Goal: Task Accomplishment & Management: Manage account settings

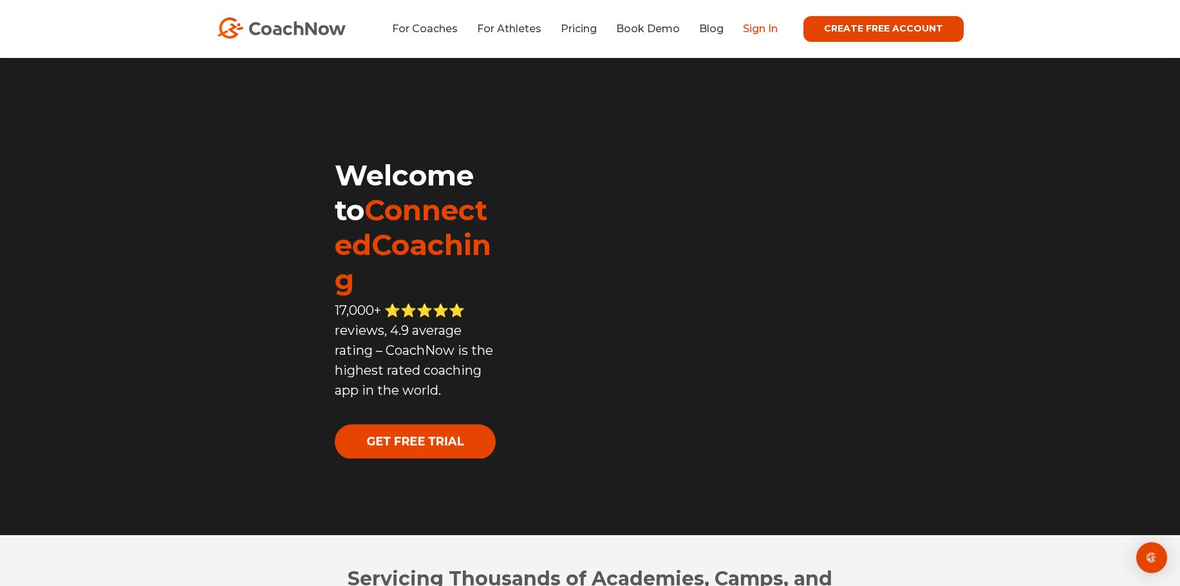
click at [767, 23] on link "Sign In" at bounding box center [760, 29] width 35 height 12
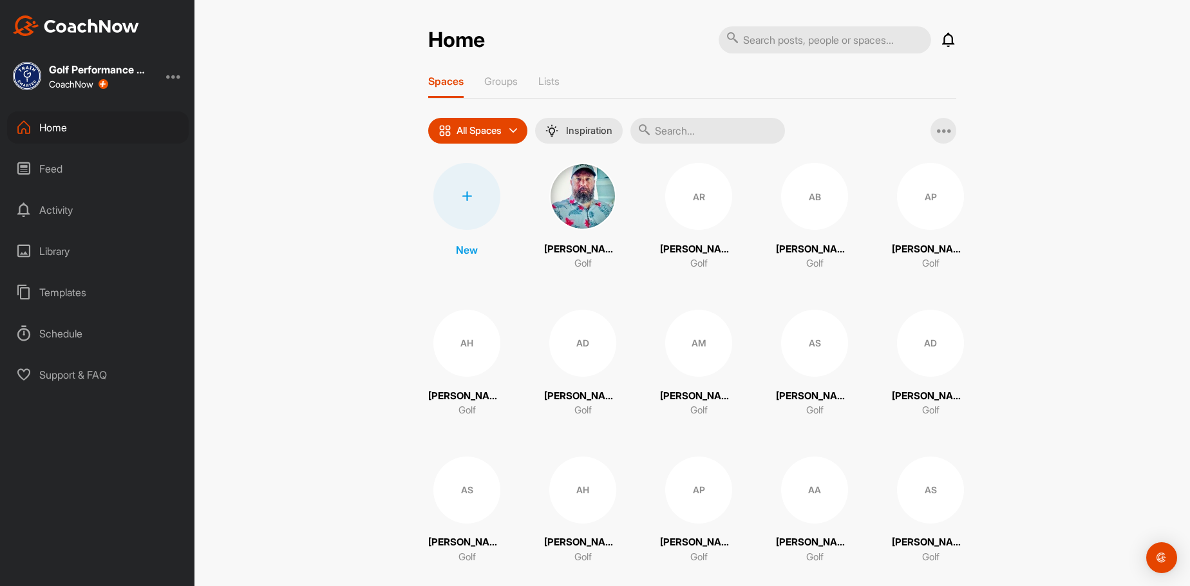
click at [714, 130] on input "text" at bounding box center [707, 131] width 155 height 26
paste input "JP Bouquet"
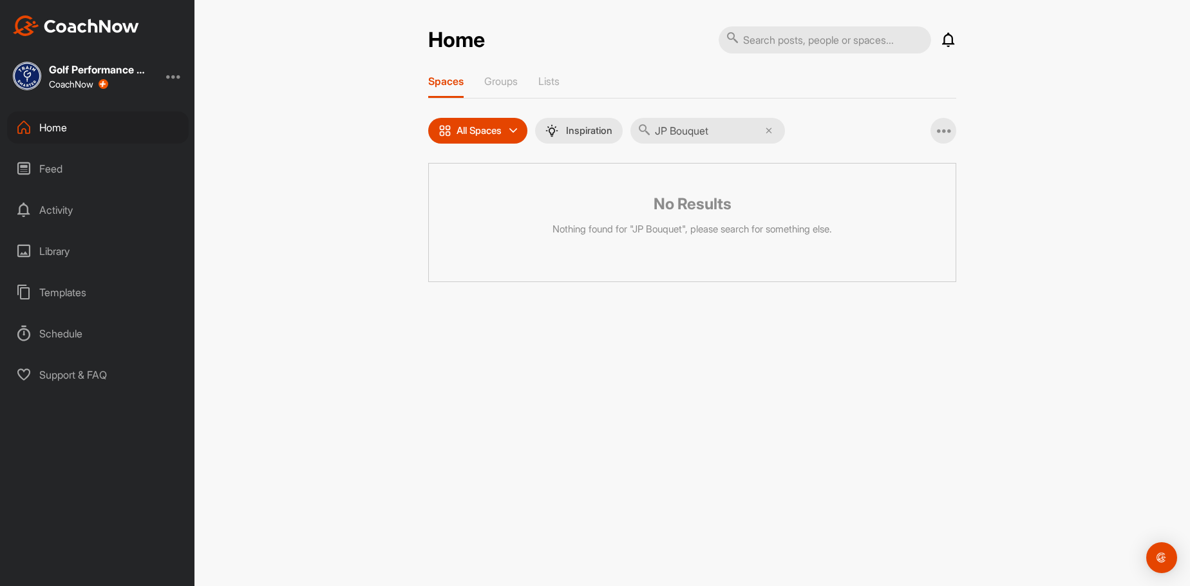
drag, startPoint x: 677, startPoint y: 128, endPoint x: 646, endPoint y: 131, distance: 31.7
click at [648, 128] on div "JP Bouquet" at bounding box center [707, 131] width 155 height 26
click at [706, 129] on input "Bouquet" at bounding box center [707, 131] width 155 height 26
drag, startPoint x: 725, startPoint y: 136, endPoint x: 656, endPoint y: 129, distance: 69.2
click at [656, 129] on div "Bouquet" at bounding box center [707, 131] width 155 height 26
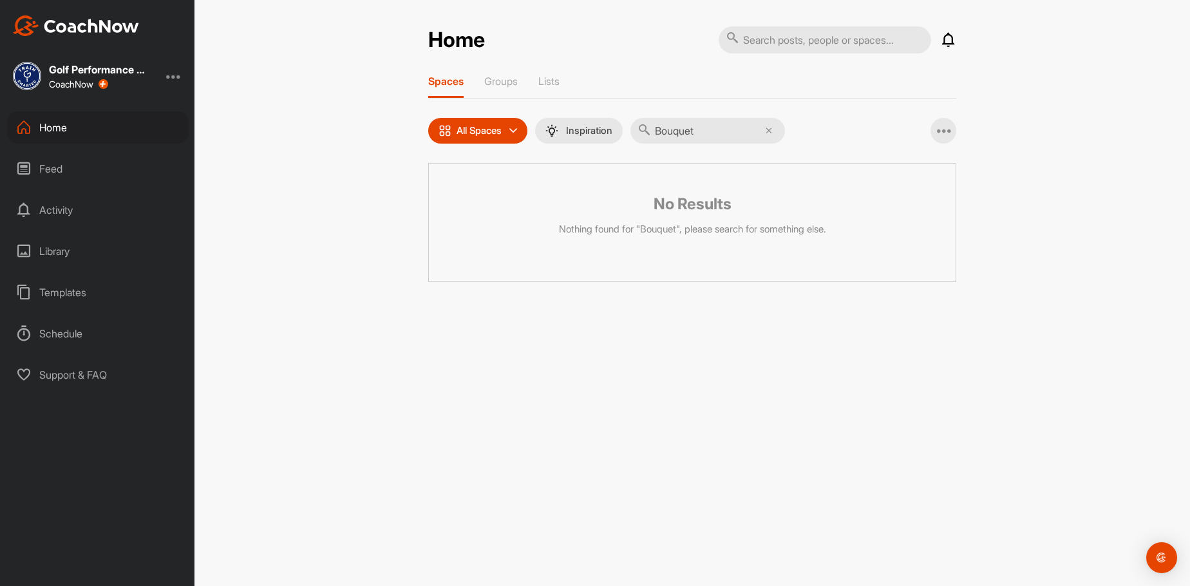
click at [728, 128] on input "Bouquet" at bounding box center [707, 131] width 155 height 26
type input "B"
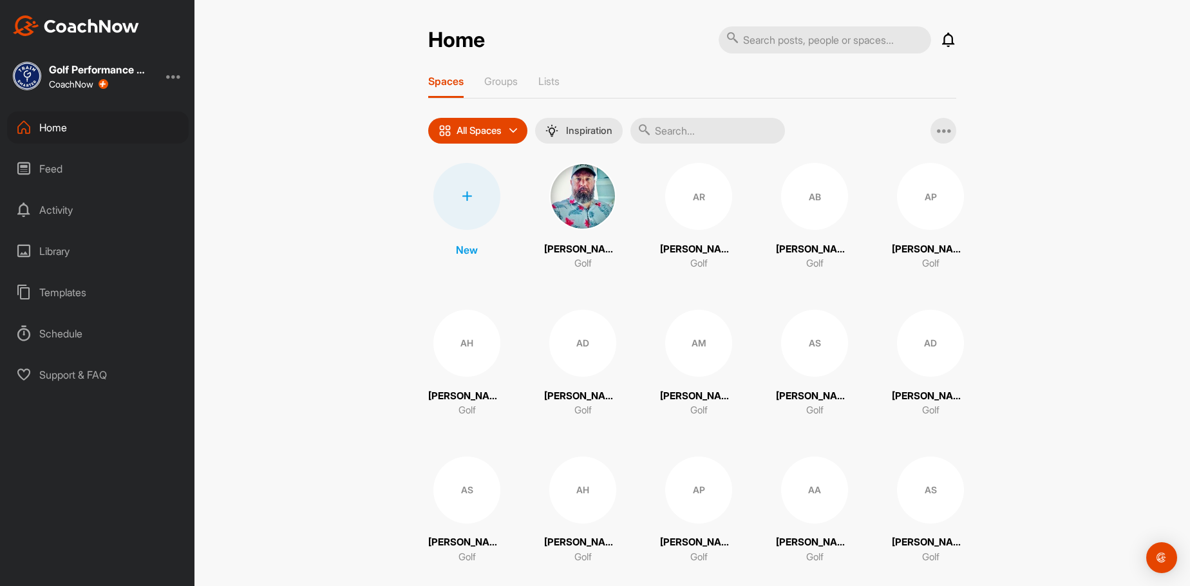
click at [717, 135] on input "text" at bounding box center [707, 131] width 155 height 26
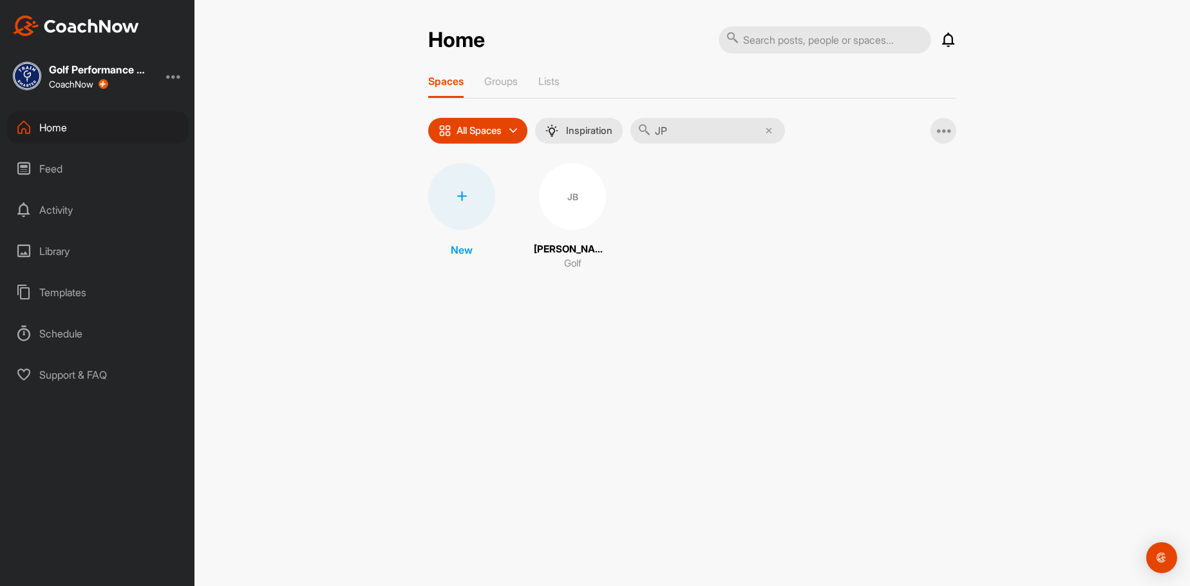
type input "JP"
click at [556, 204] on div "JB" at bounding box center [572, 196] width 67 height 67
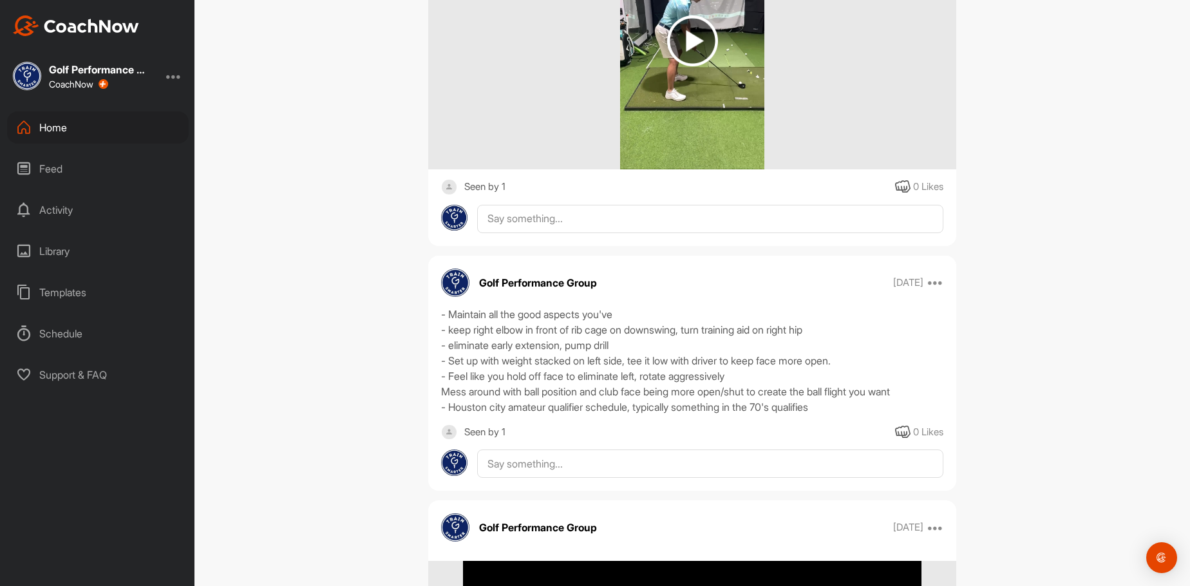
scroll to position [1417, 0]
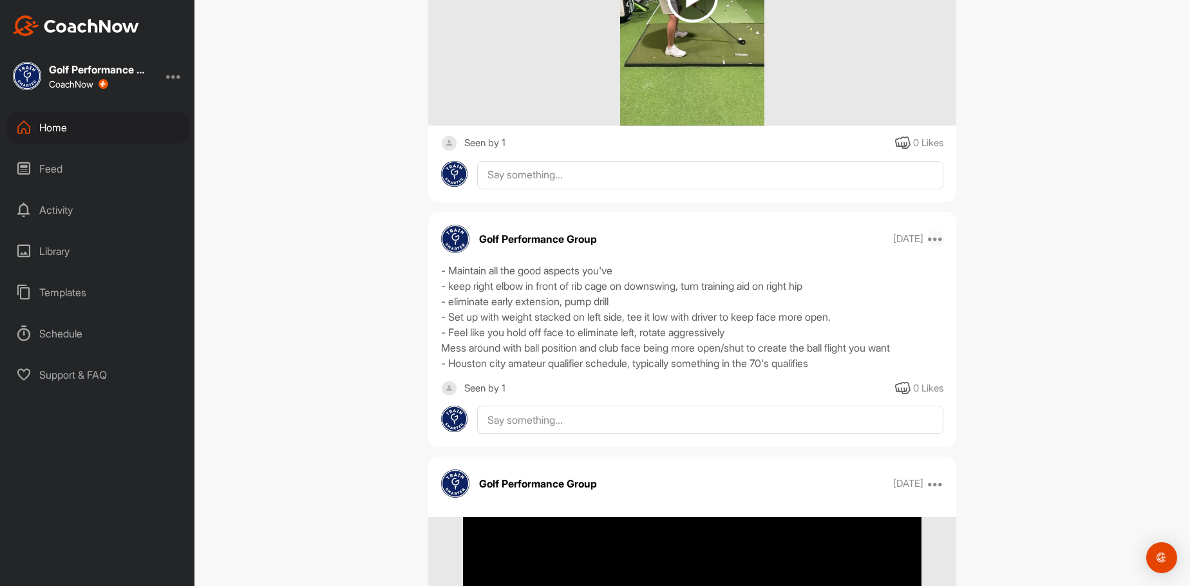
click at [937, 241] on icon at bounding box center [935, 238] width 15 height 15
click at [904, 268] on button "Edit" at bounding box center [856, 282] width 174 height 42
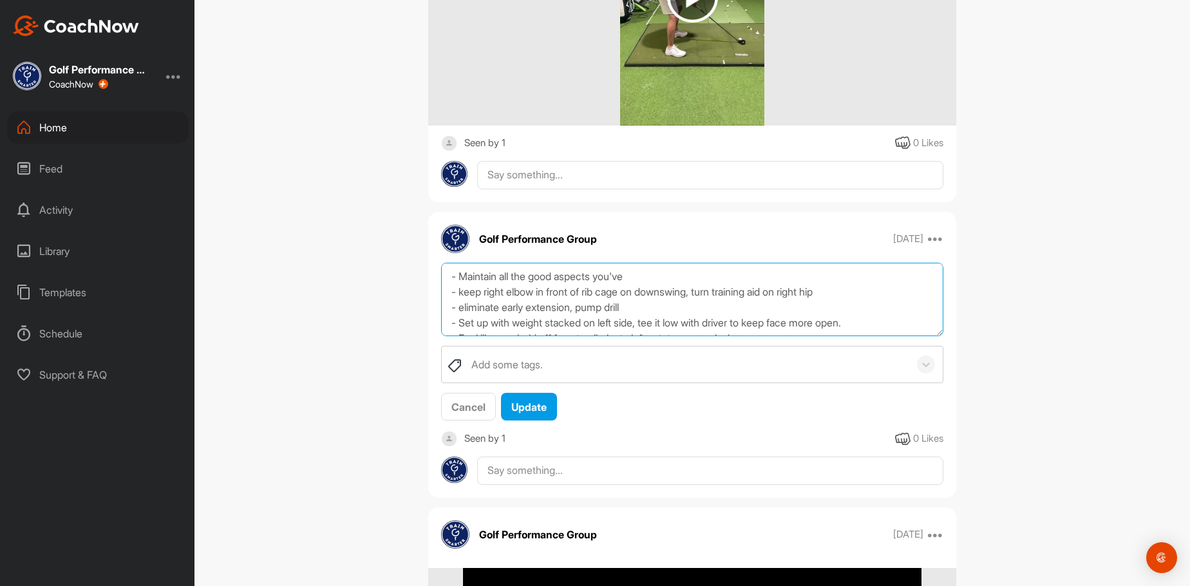
click at [780, 266] on textarea "- Maintain all the good aspects you've - keep right elbow in front of rib cage …" at bounding box center [692, 300] width 502 height 74
type textarea "- Maintain all the good aspects you've improved - keep right elbow in front of …"
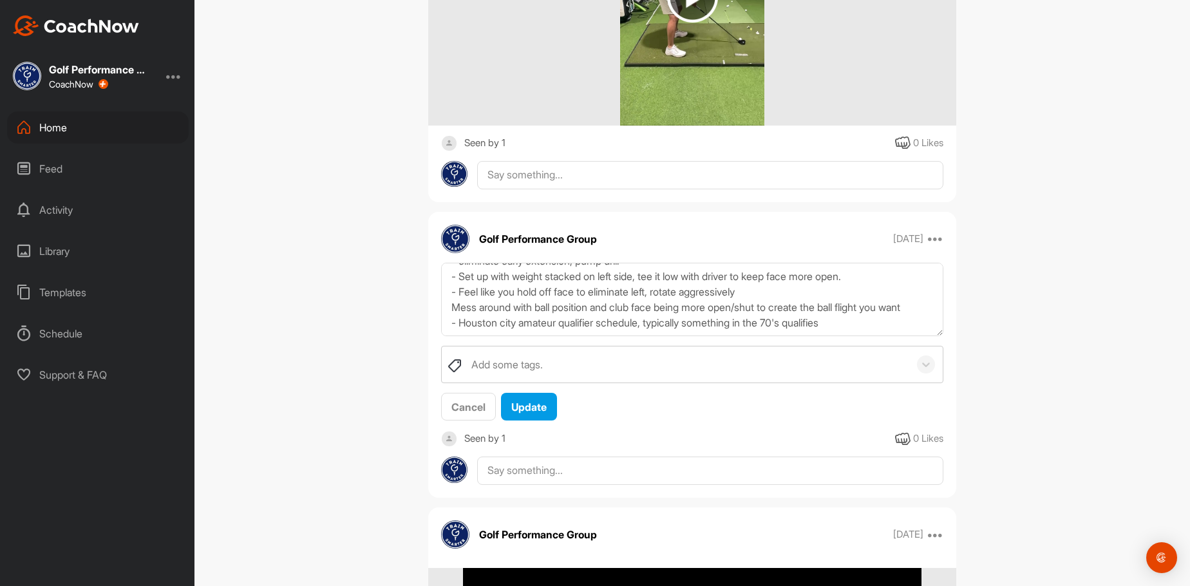
scroll to position [0, 0]
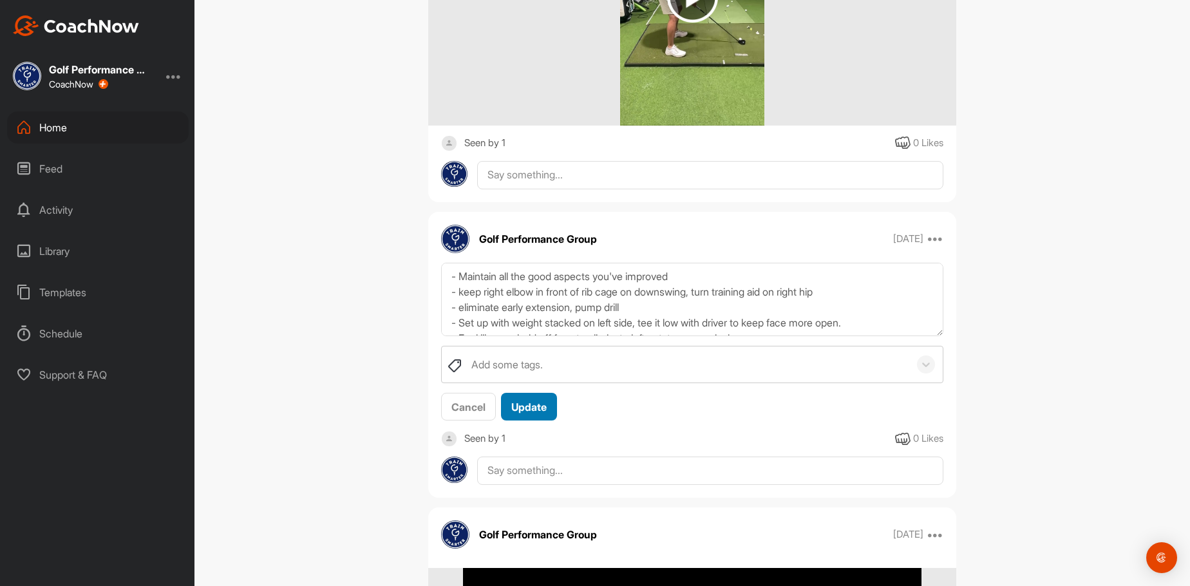
click at [514, 406] on span "Update" at bounding box center [528, 407] width 35 height 13
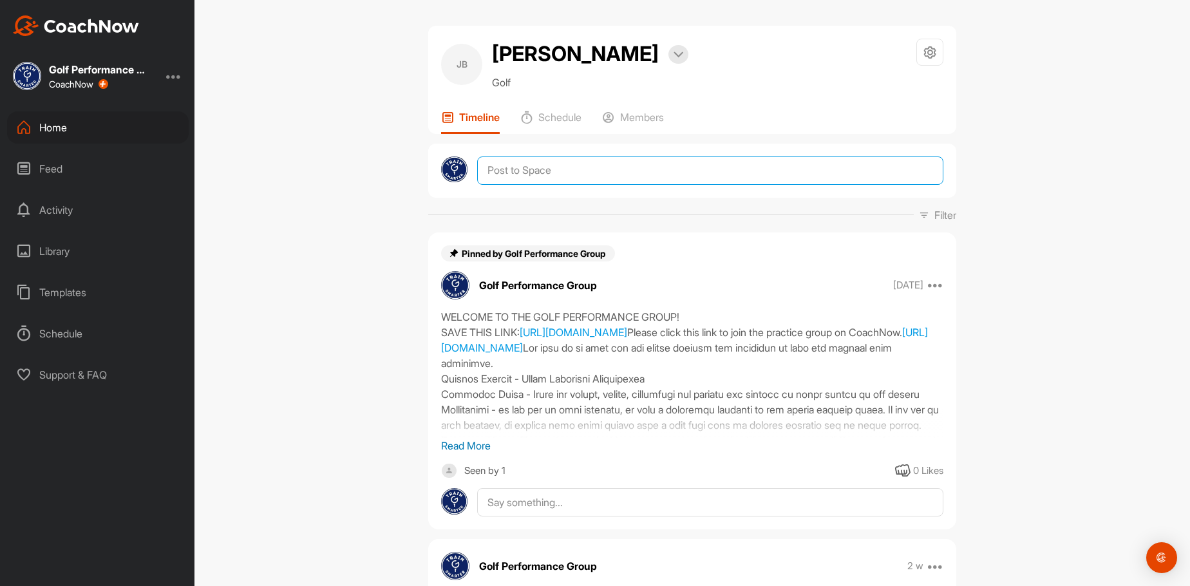
click at [527, 176] on textarea at bounding box center [710, 170] width 466 height 28
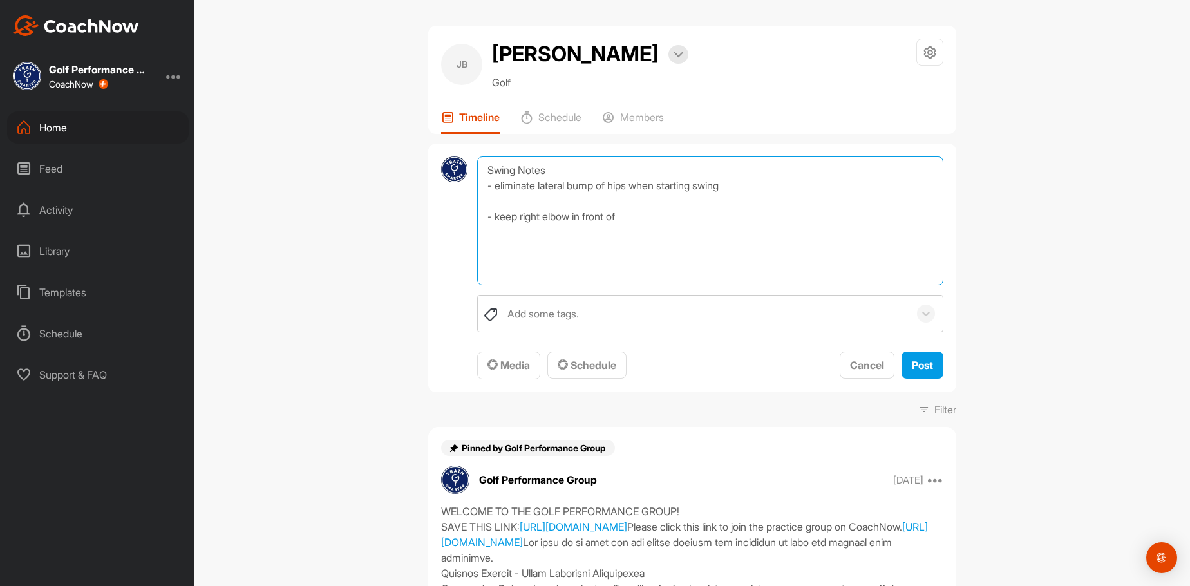
click at [567, 194] on textarea "Swing Notes - eliminate lateral bump of hips when starting swing - keep right e…" at bounding box center [710, 220] width 466 height 129
drag, startPoint x: 844, startPoint y: 371, endPoint x: 799, endPoint y: 355, distance: 47.3
click at [799, 355] on span "Media Schedule Cancel Post" at bounding box center [710, 366] width 466 height 28
click at [635, 219] on textarea "Swing Notes - eliminate lateral bump of hips when starting swing - club is laid…" at bounding box center [710, 220] width 466 height 129
click at [803, 258] on textarea "Swing Notes - eliminate lateral bump of hips when starting swing - club is laid…" at bounding box center [710, 220] width 466 height 129
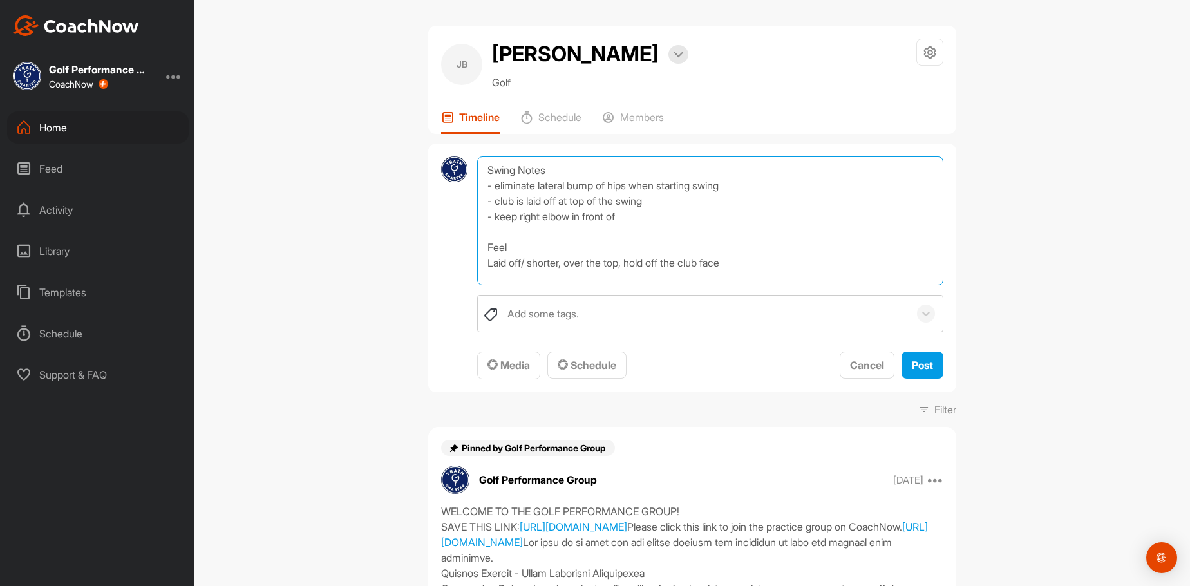
type textarea "Swing Notes - eliminate lateral bump of hips when starting swing - club is laid…"
